Goal: Browse casually: Explore the website without a specific task or goal

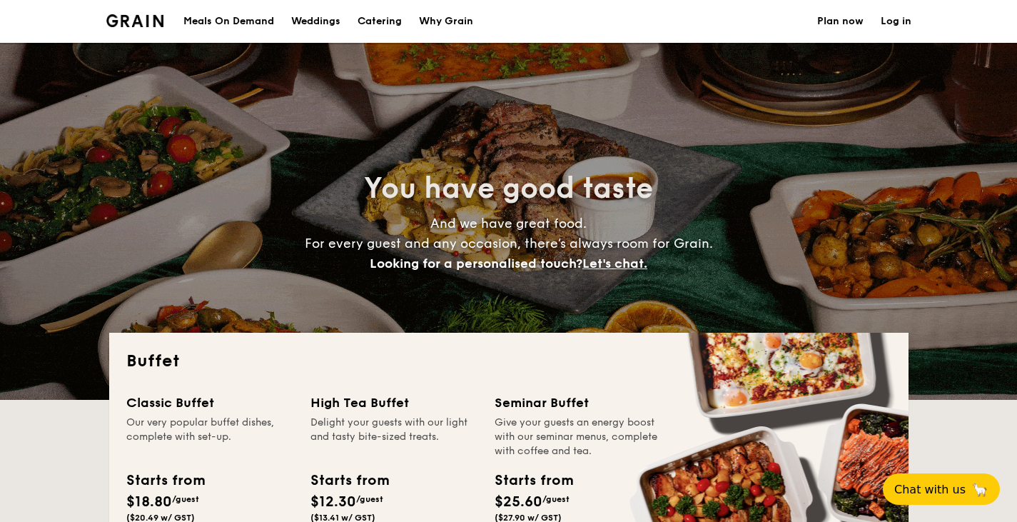
select select
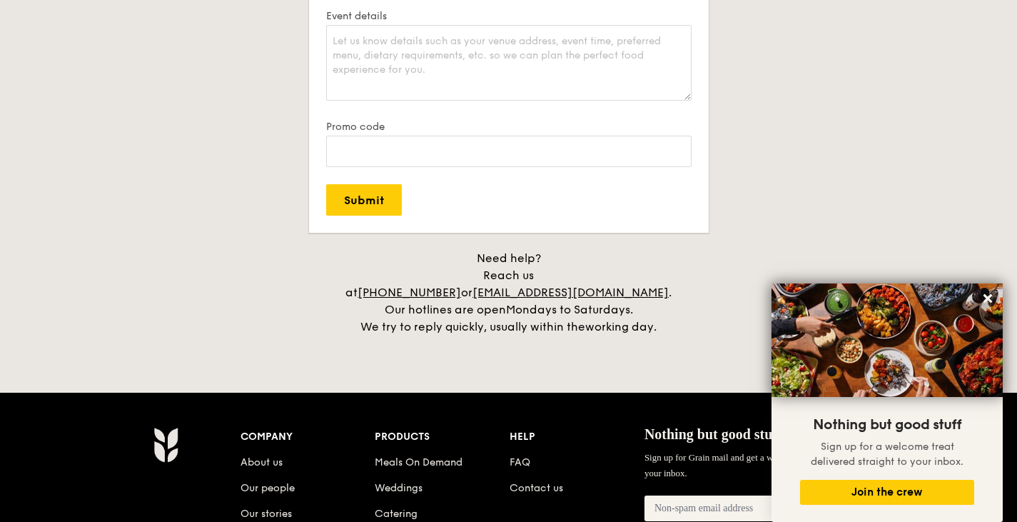
scroll to position [2926, 0]
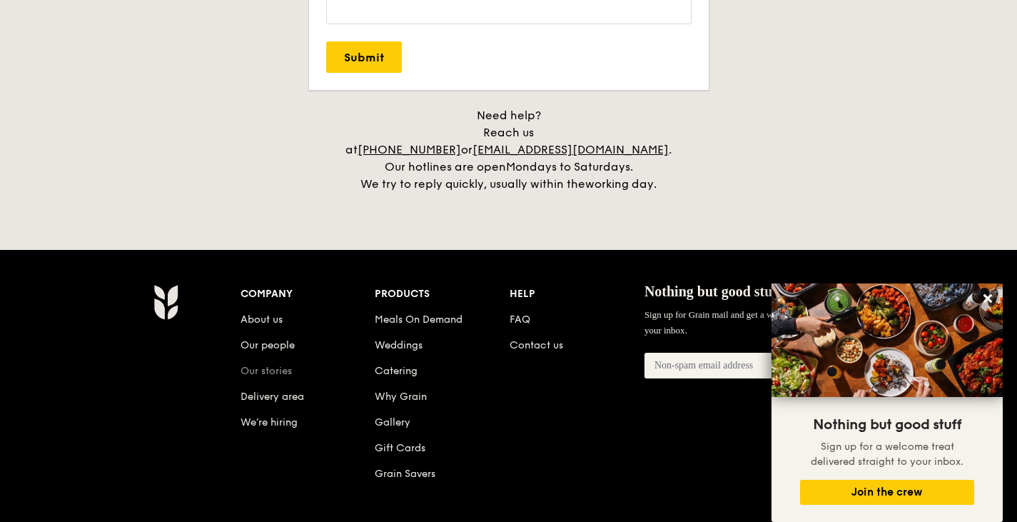
click at [252, 365] on link "Our stories" at bounding box center [266, 371] width 51 height 12
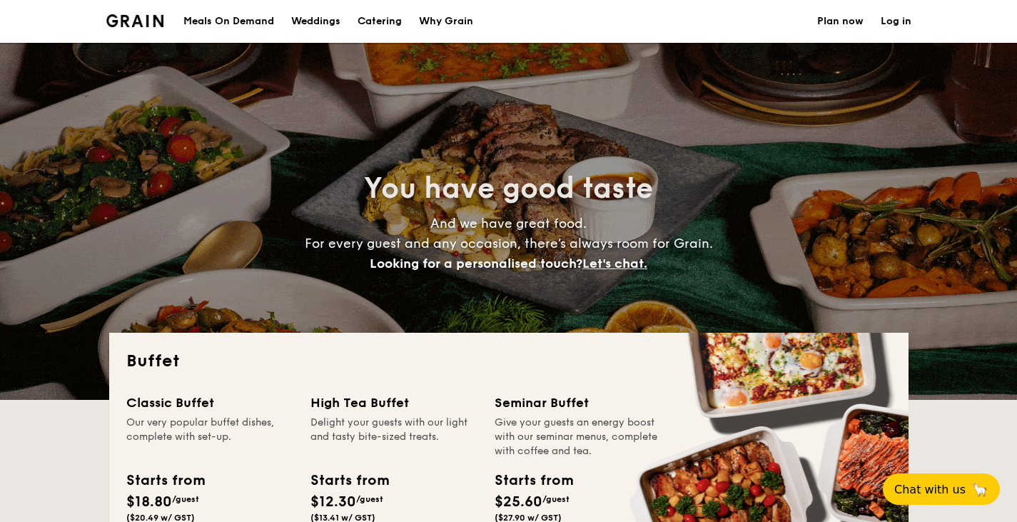
select select
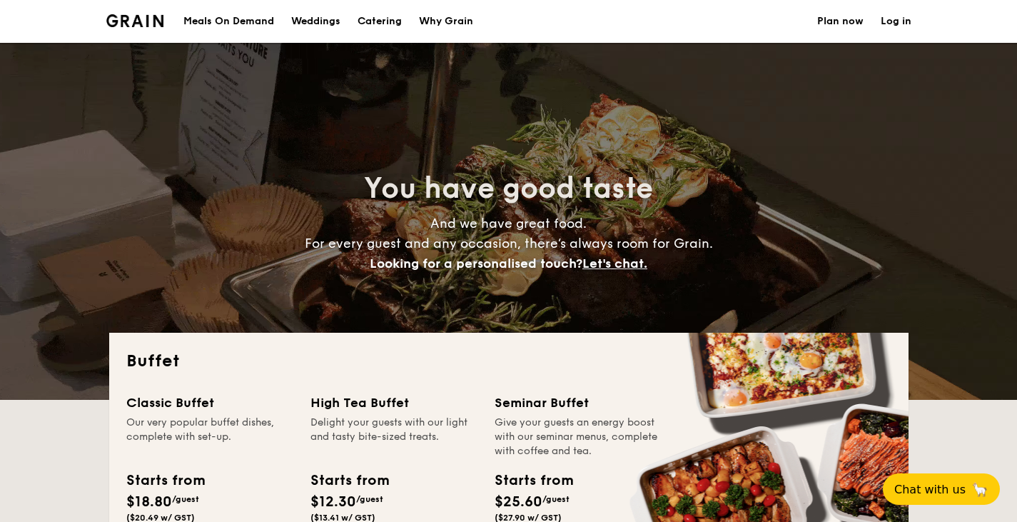
click at [441, 29] on div "Why Grain" at bounding box center [446, 21] width 54 height 43
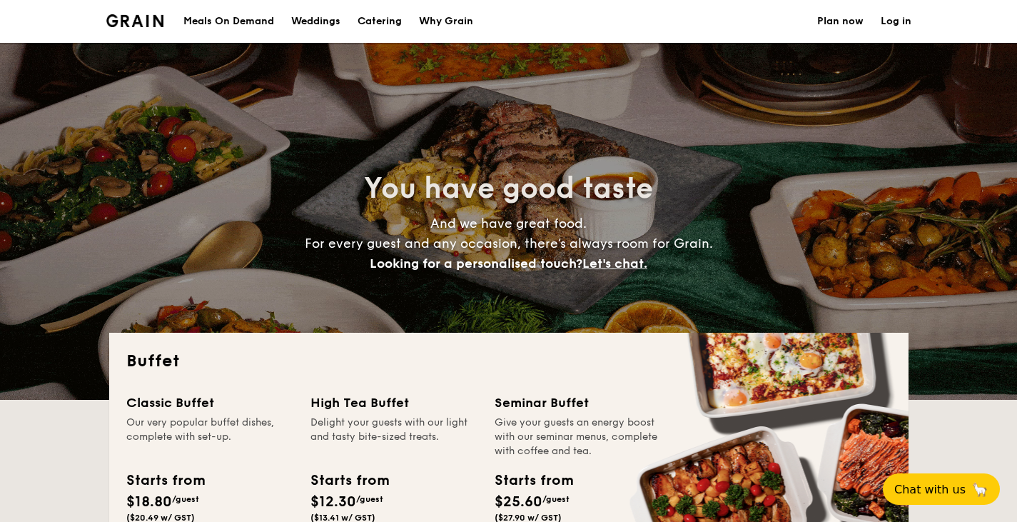
select select
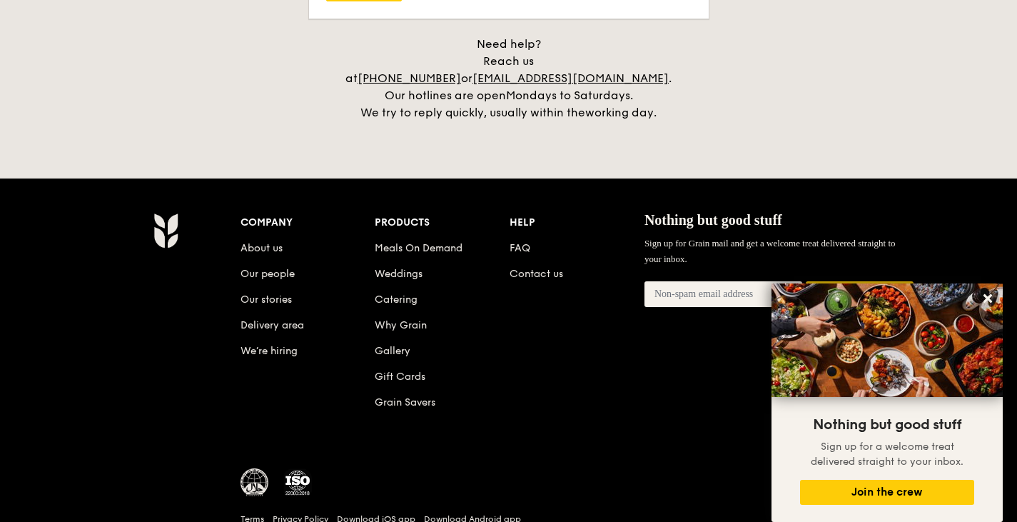
scroll to position [3060, 0]
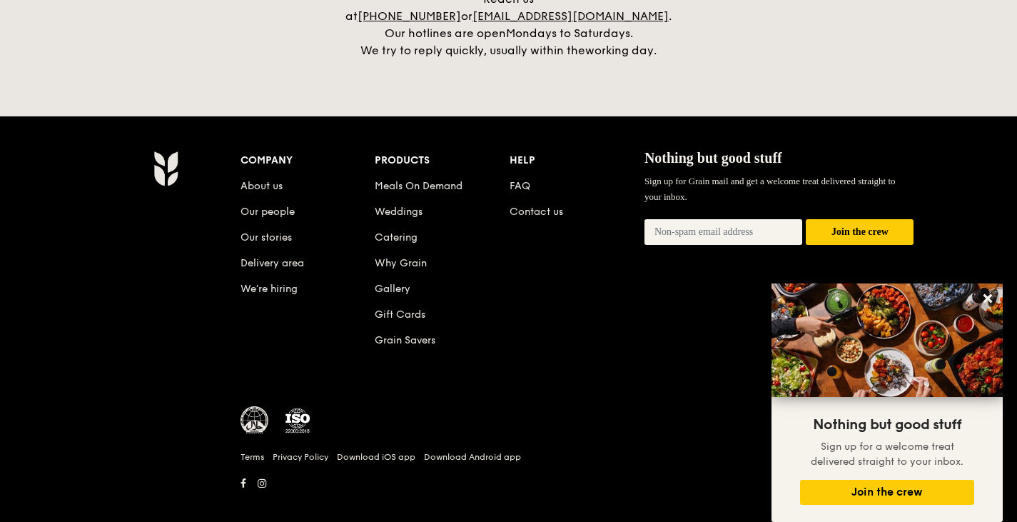
click at [255, 406] on img at bounding box center [255, 420] width 29 height 29
click at [256, 406] on img at bounding box center [255, 420] width 29 height 29
click at [253, 406] on img at bounding box center [255, 420] width 29 height 29
click at [252, 408] on img at bounding box center [255, 420] width 29 height 29
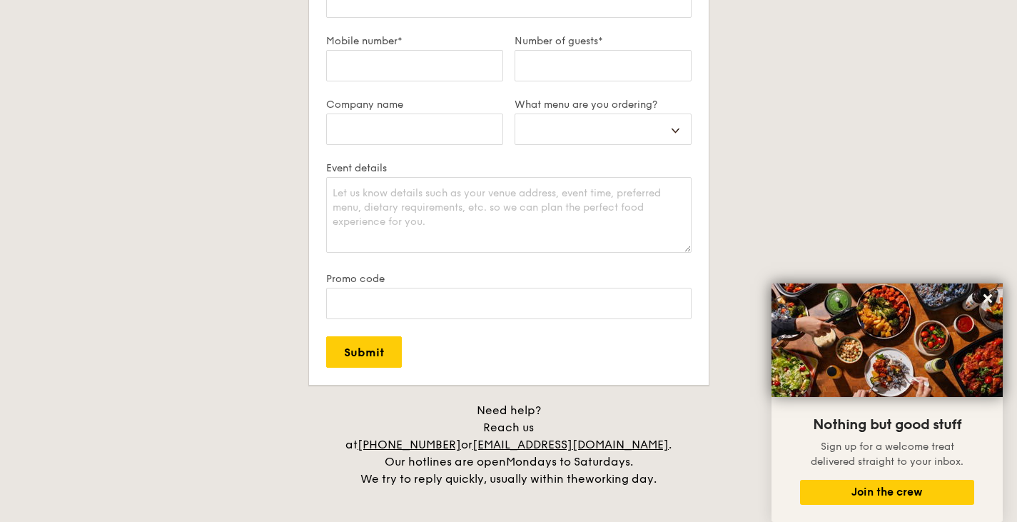
scroll to position [2346, 0]
